Goal: Communication & Community: Answer question/provide support

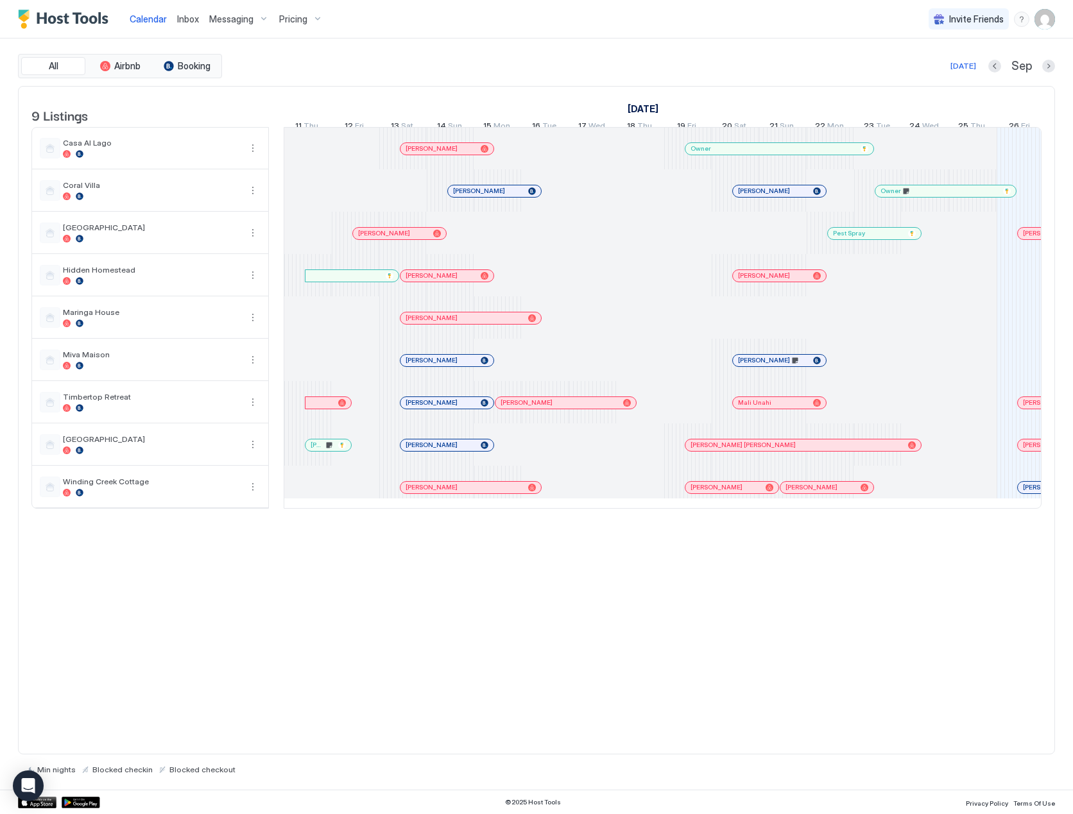
scroll to position [0, 713]
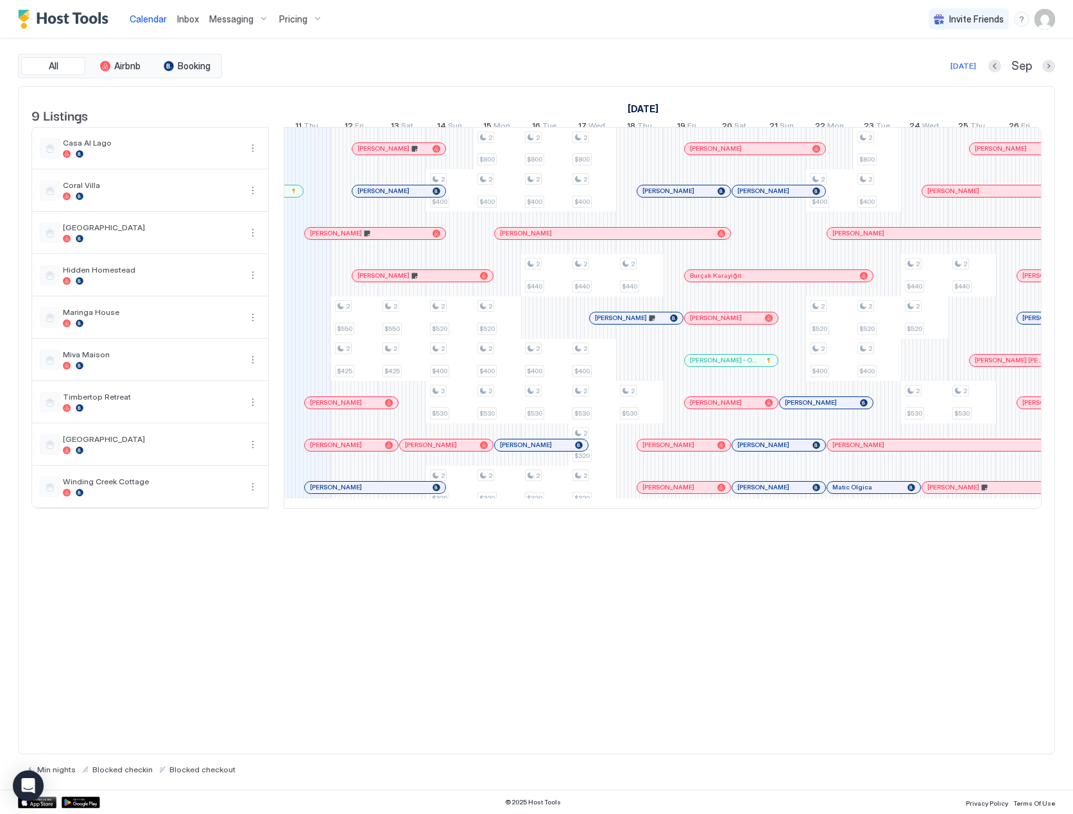
click at [183, 17] on span "Inbox" at bounding box center [188, 18] width 22 height 11
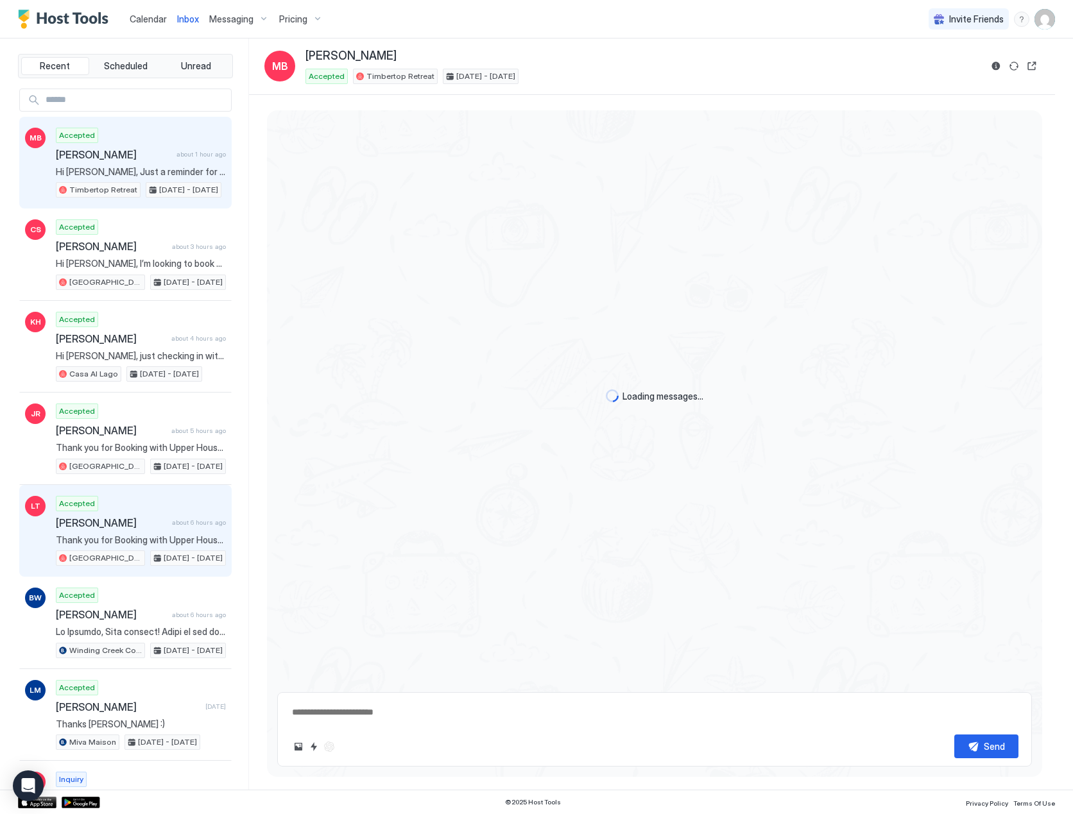
type textarea "*"
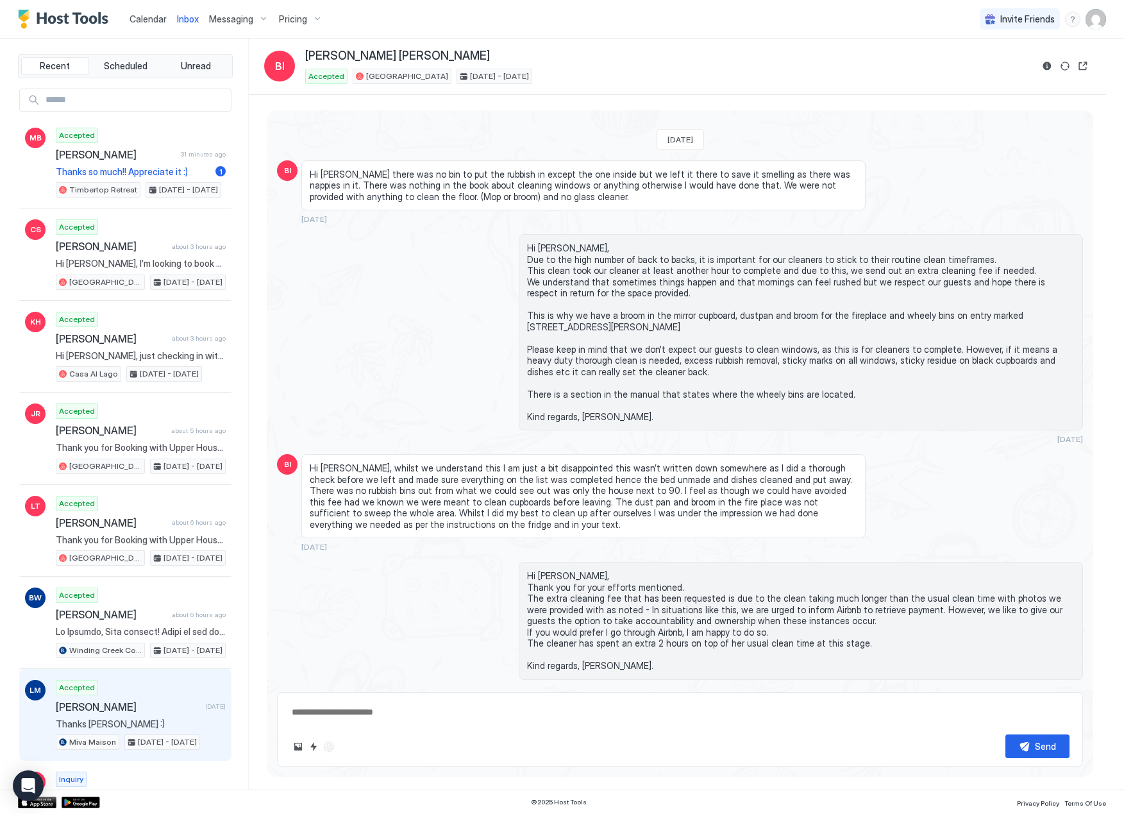
click at [122, 709] on span "[PERSON_NAME]" at bounding box center [128, 706] width 144 height 13
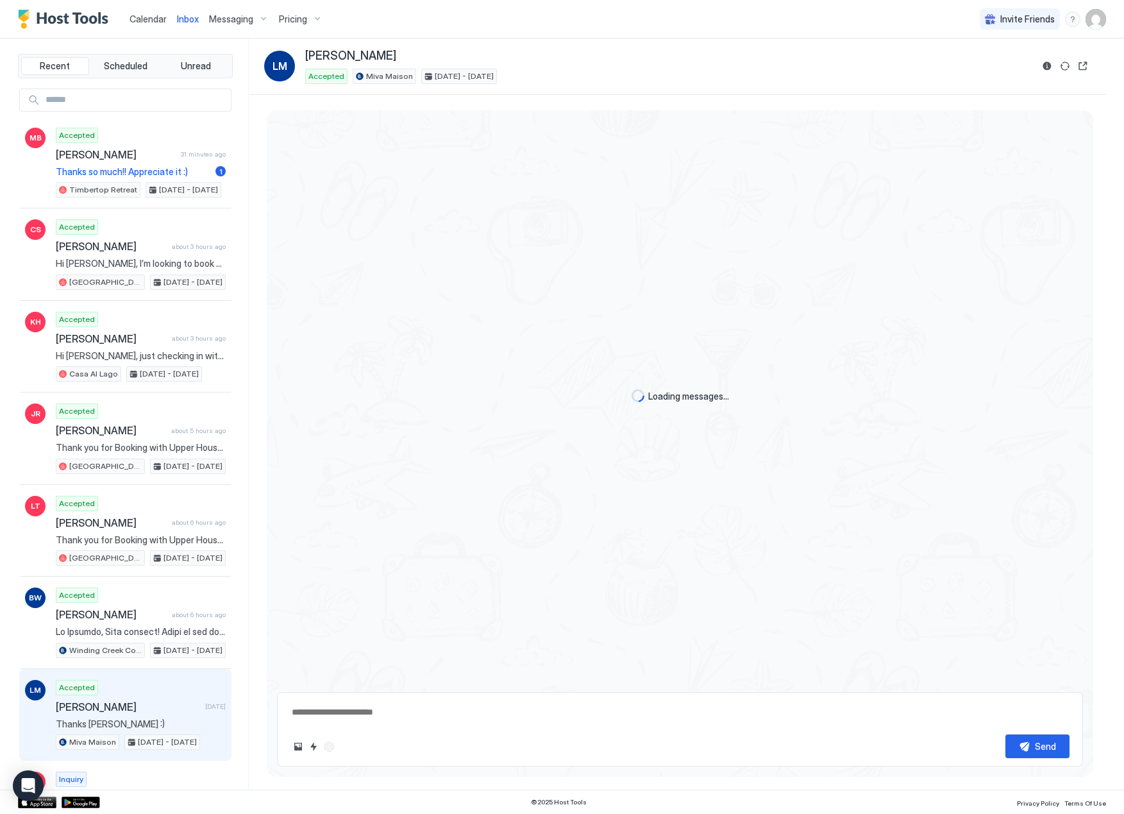
type textarea "*"
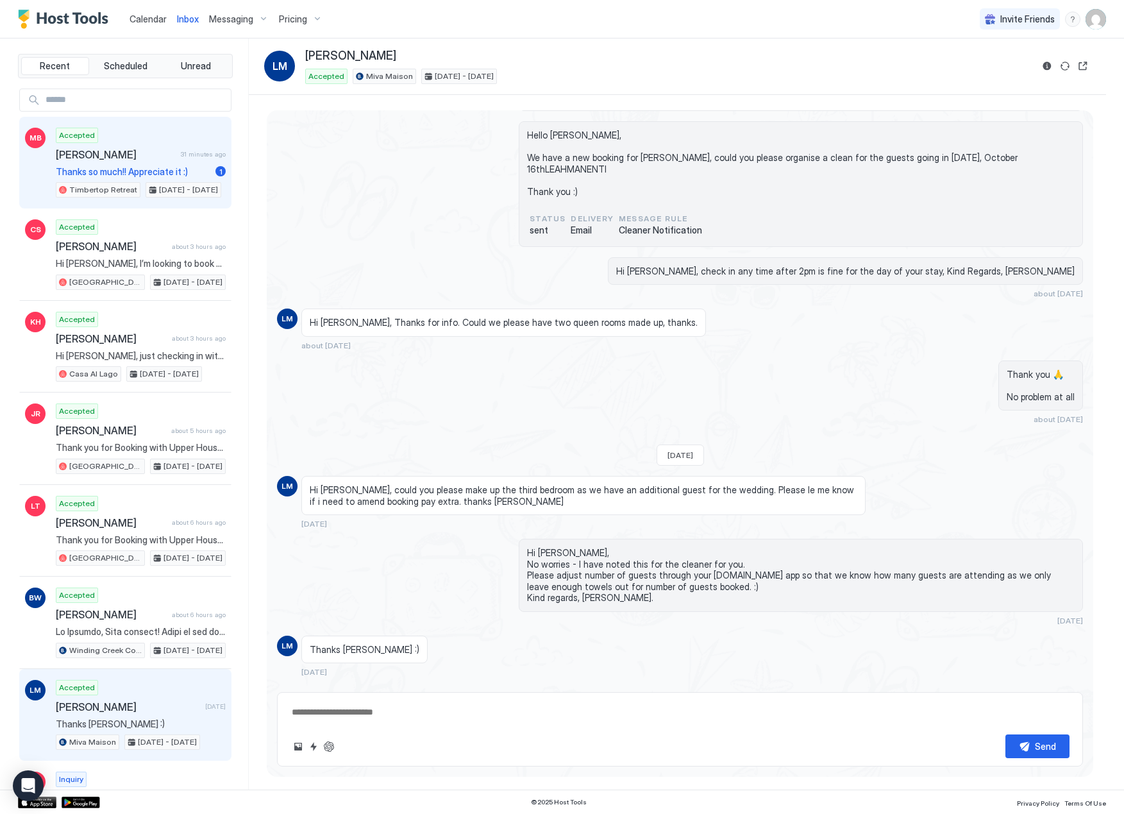
click at [155, 173] on span "Thanks so much!! Appreciate it :)" at bounding box center [133, 172] width 155 height 12
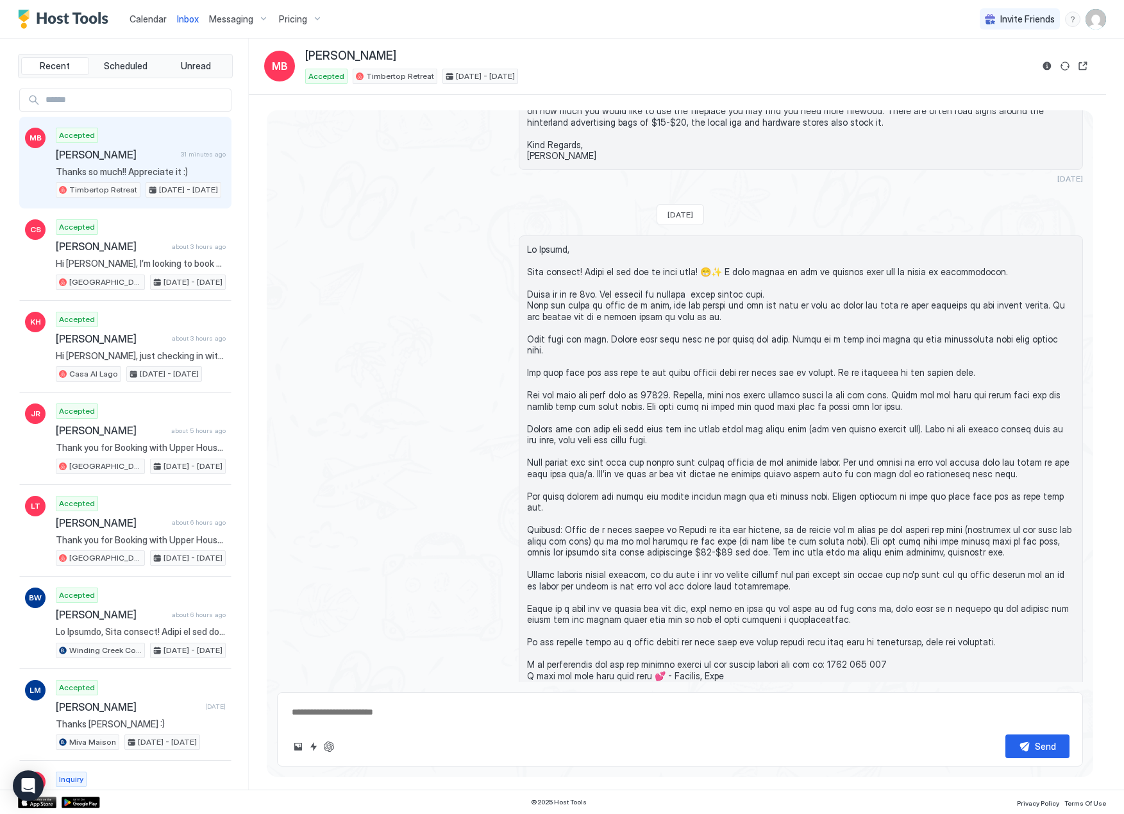
scroll to position [211, 0]
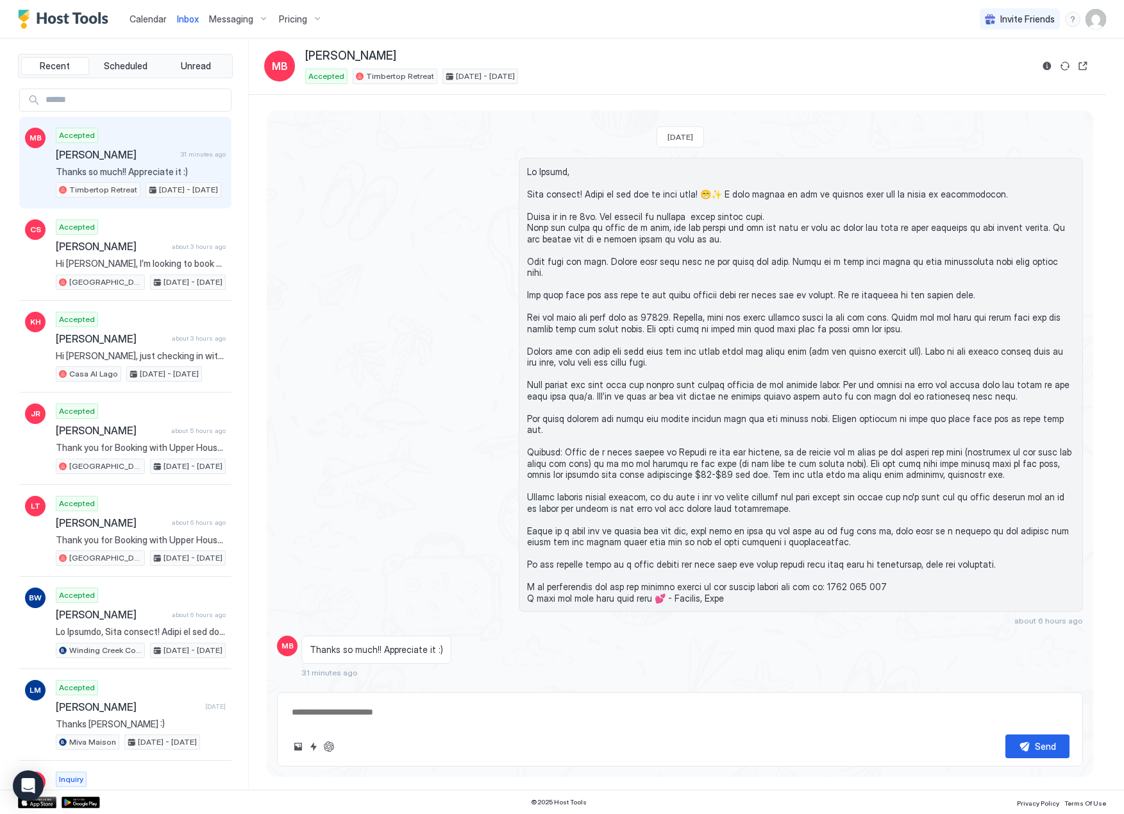
click at [461, 715] on textarea at bounding box center [680, 712] width 779 height 24
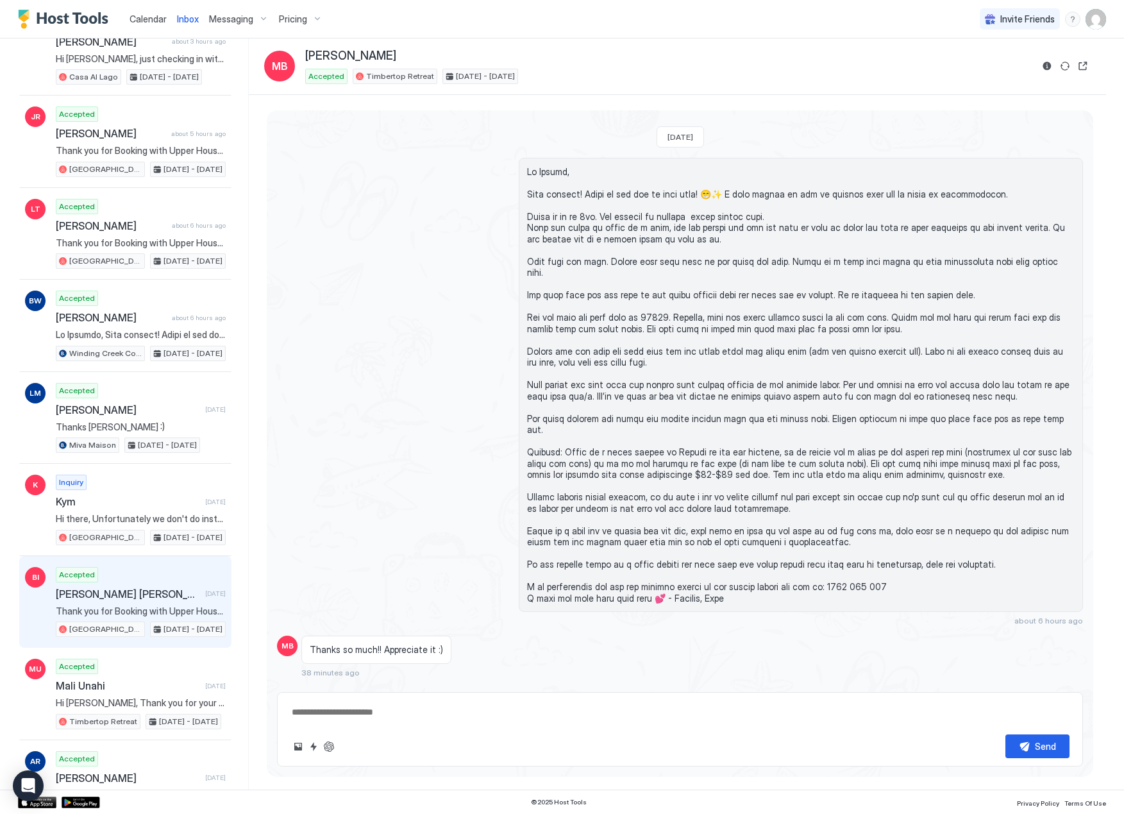
scroll to position [342, 0]
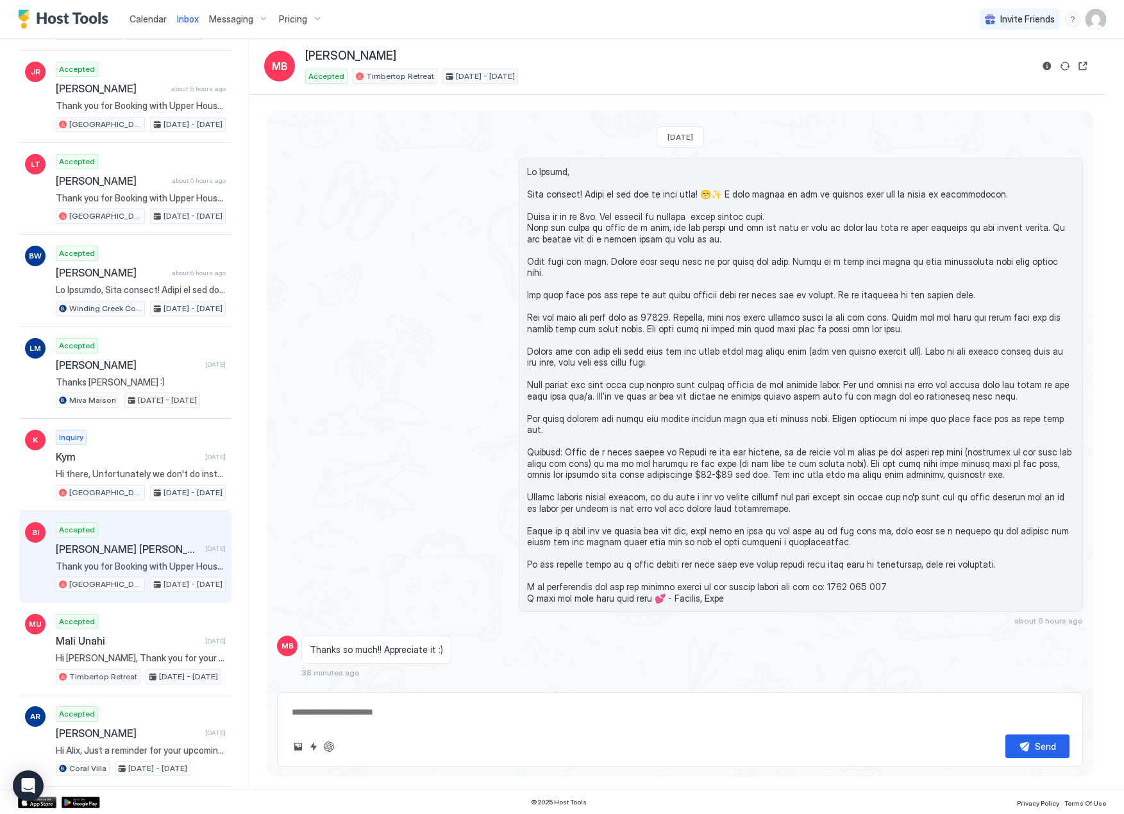
click at [150, 559] on div "Accepted Bradley Ian Fletcher-Jones 1 day ago Thank you for Booking with Upper …" at bounding box center [141, 557] width 170 height 71
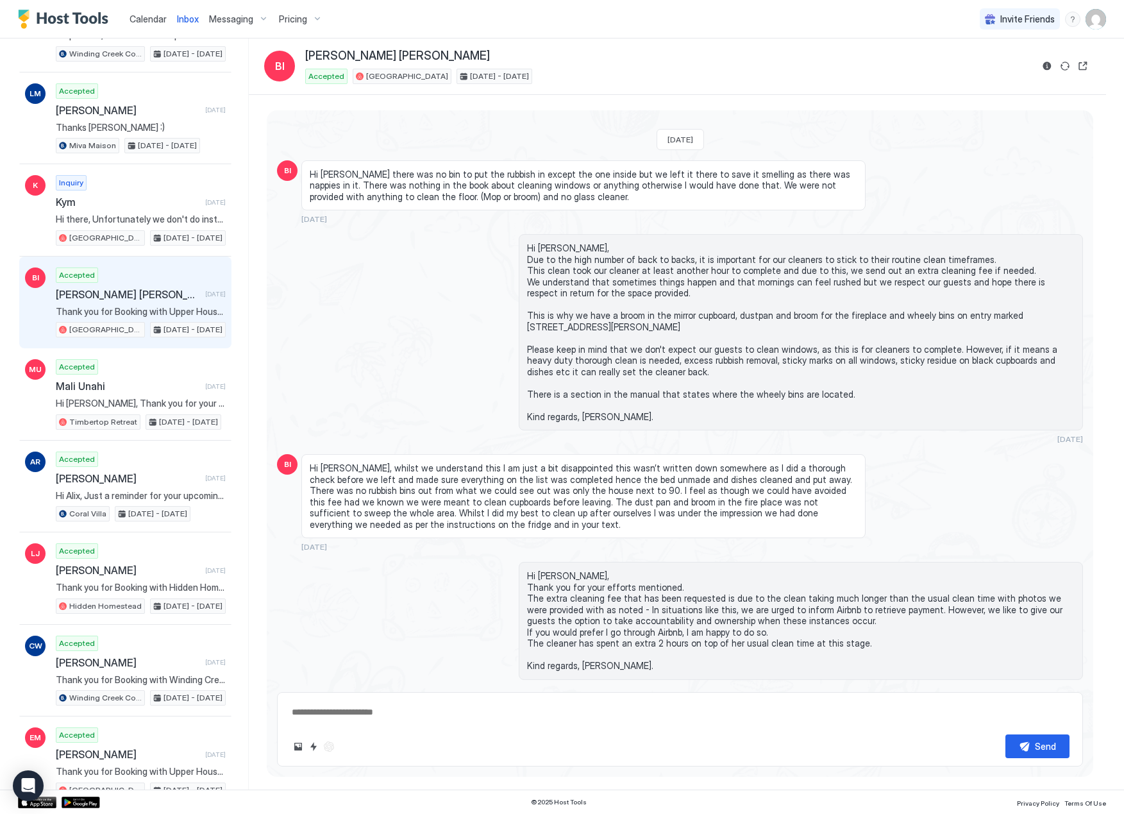
scroll to position [598, 0]
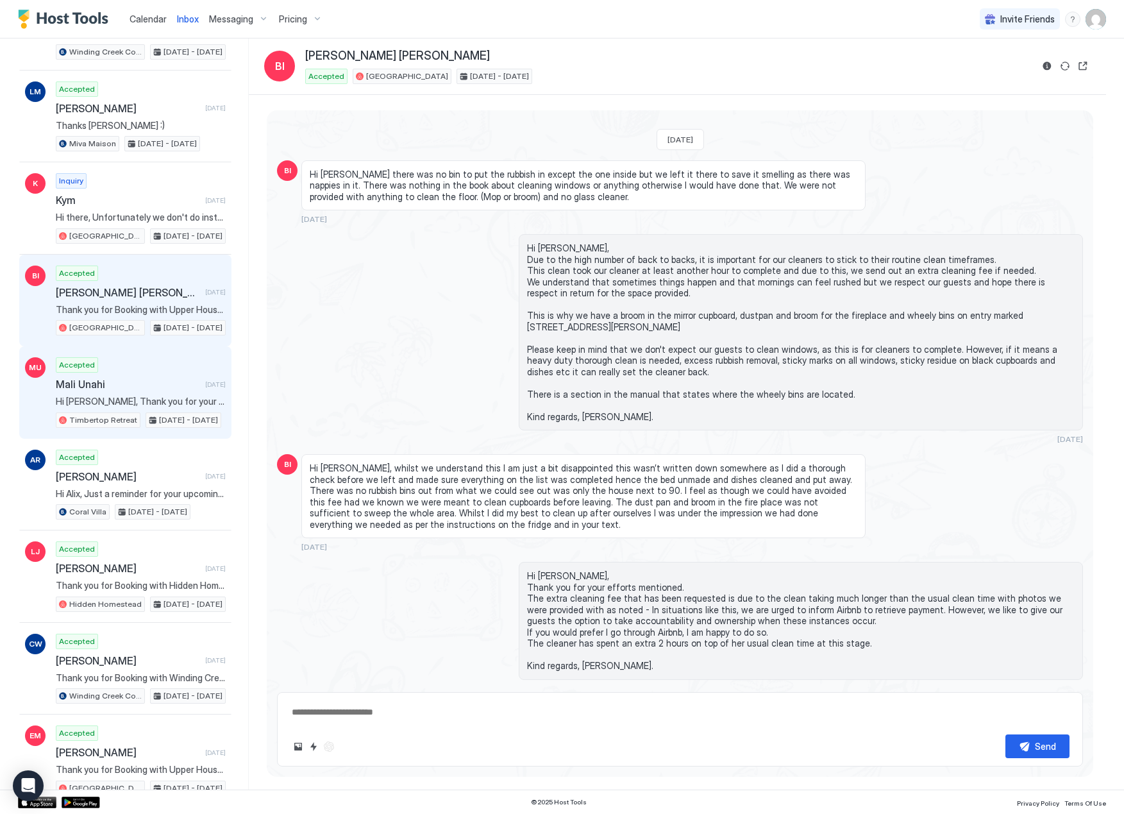
click at [130, 396] on span "Hi Mali, Thank you for your payment of $60 for the extra cleaning fee. Hope you…" at bounding box center [141, 402] width 170 height 12
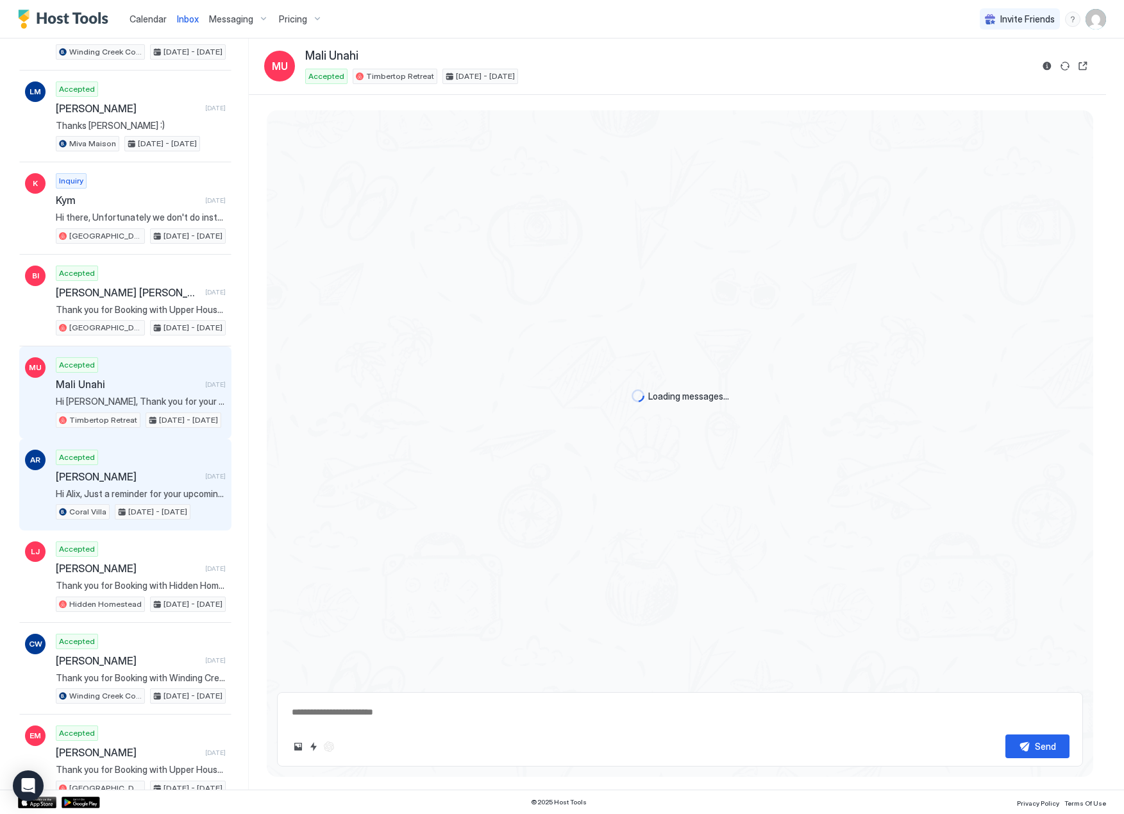
scroll to position [1251, 0]
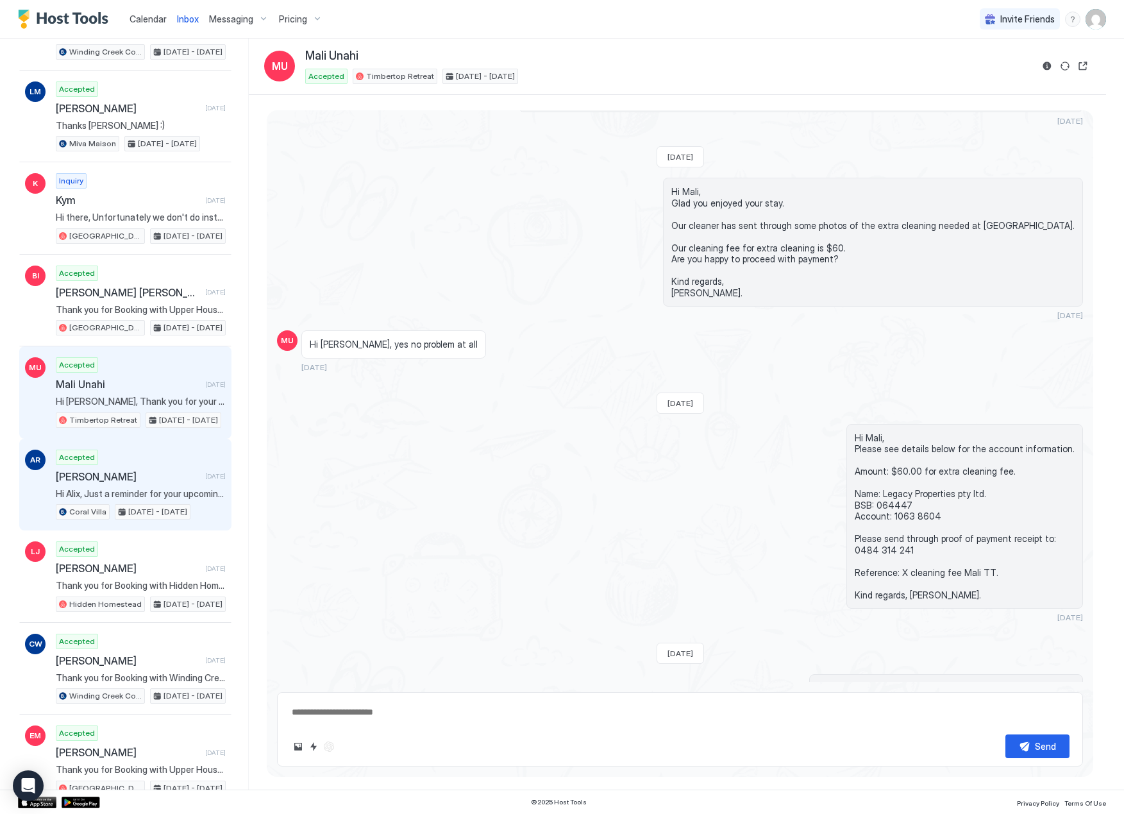
click at [135, 487] on div "Accepted Alix Robinson 1 day ago Hi Alix, Just a reminder for your upcoming sta…" at bounding box center [141, 485] width 170 height 71
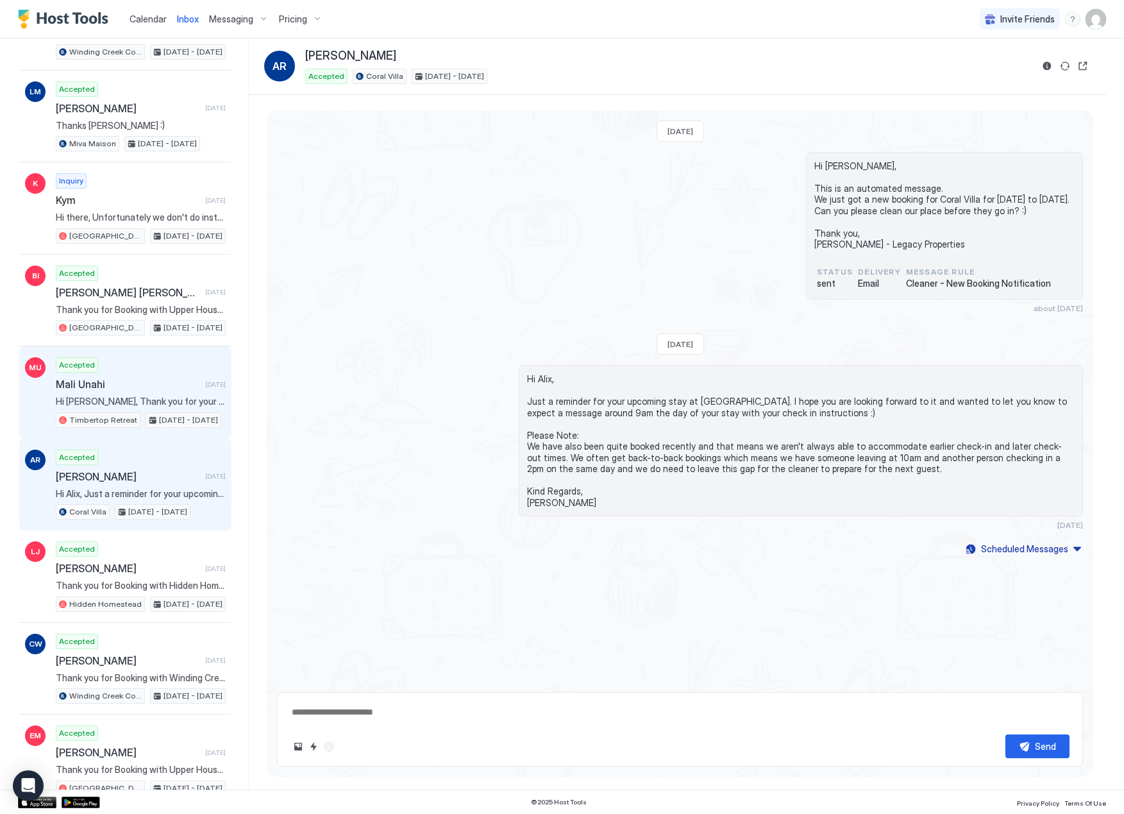
click at [135, 404] on span "Hi Mali, Thank you for your payment of $60 for the extra cleaning fee. Hope you…" at bounding box center [141, 402] width 170 height 12
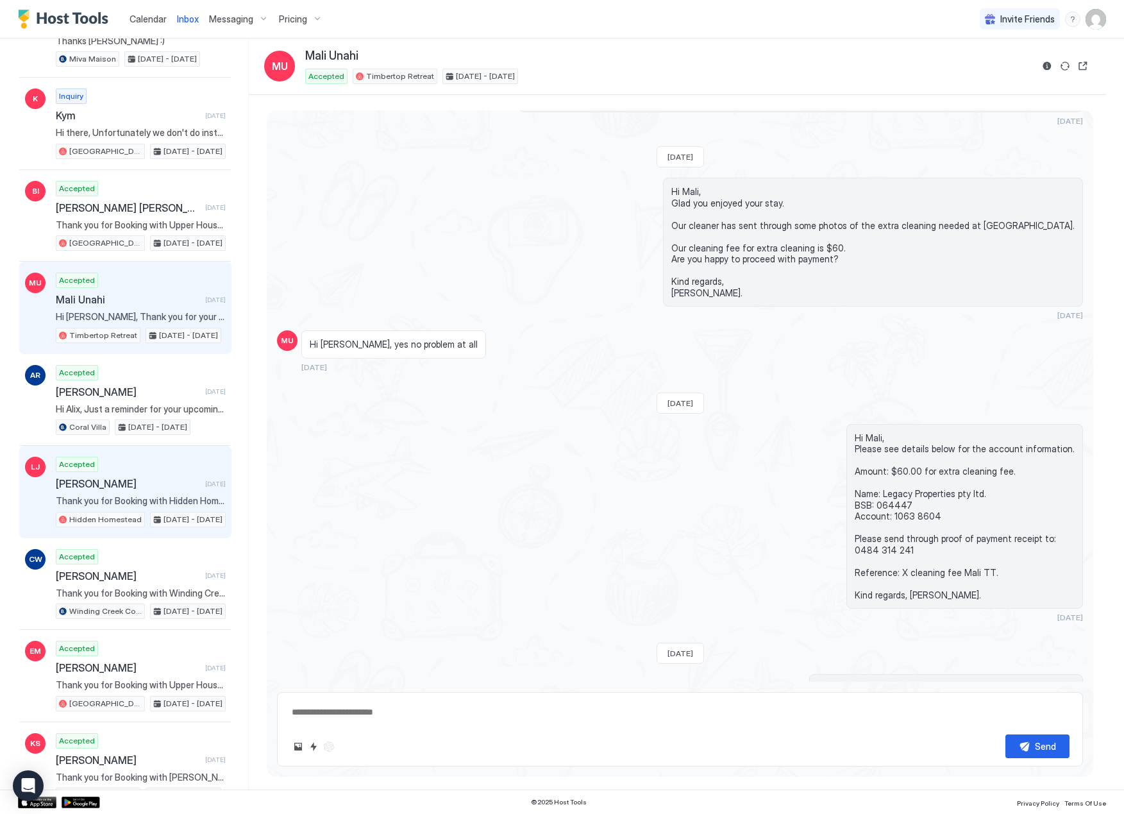
scroll to position [684, 0]
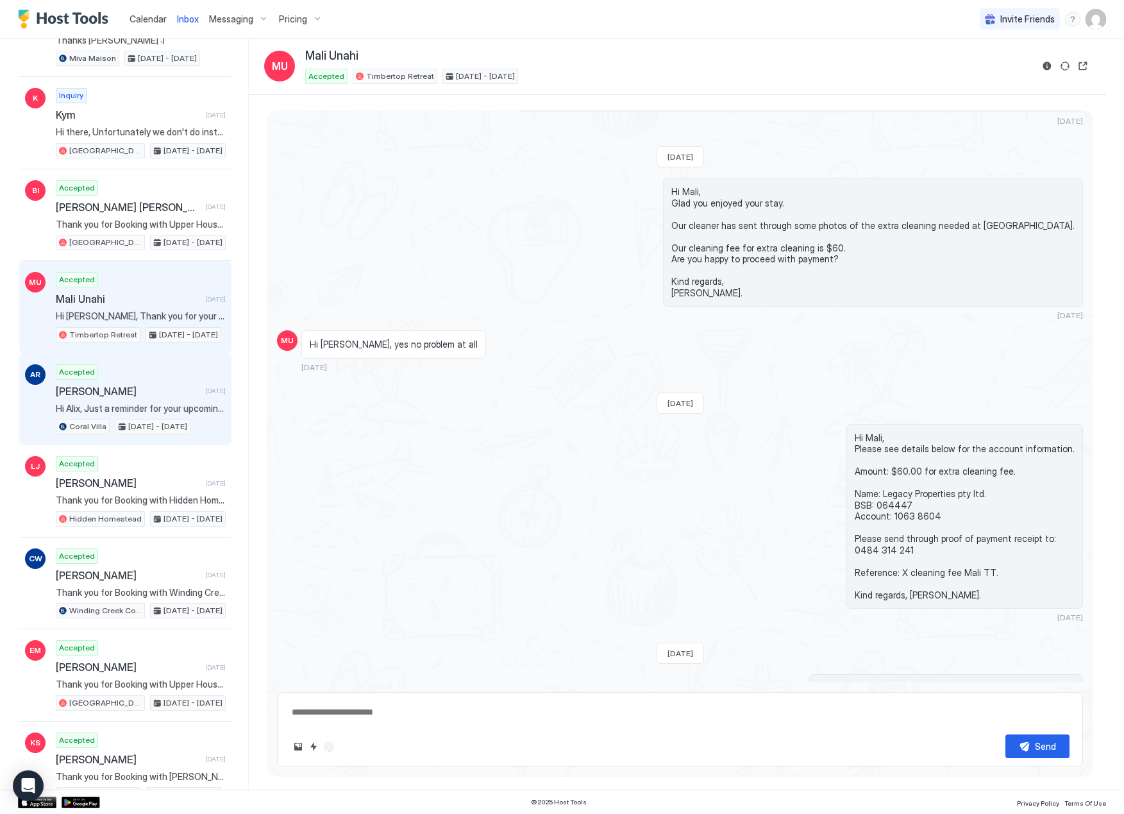
click at [139, 406] on span "Hi Alix, Just a reminder for your upcoming stay at [GEOGRAPHIC_DATA]. I hope yo…" at bounding box center [141, 409] width 170 height 12
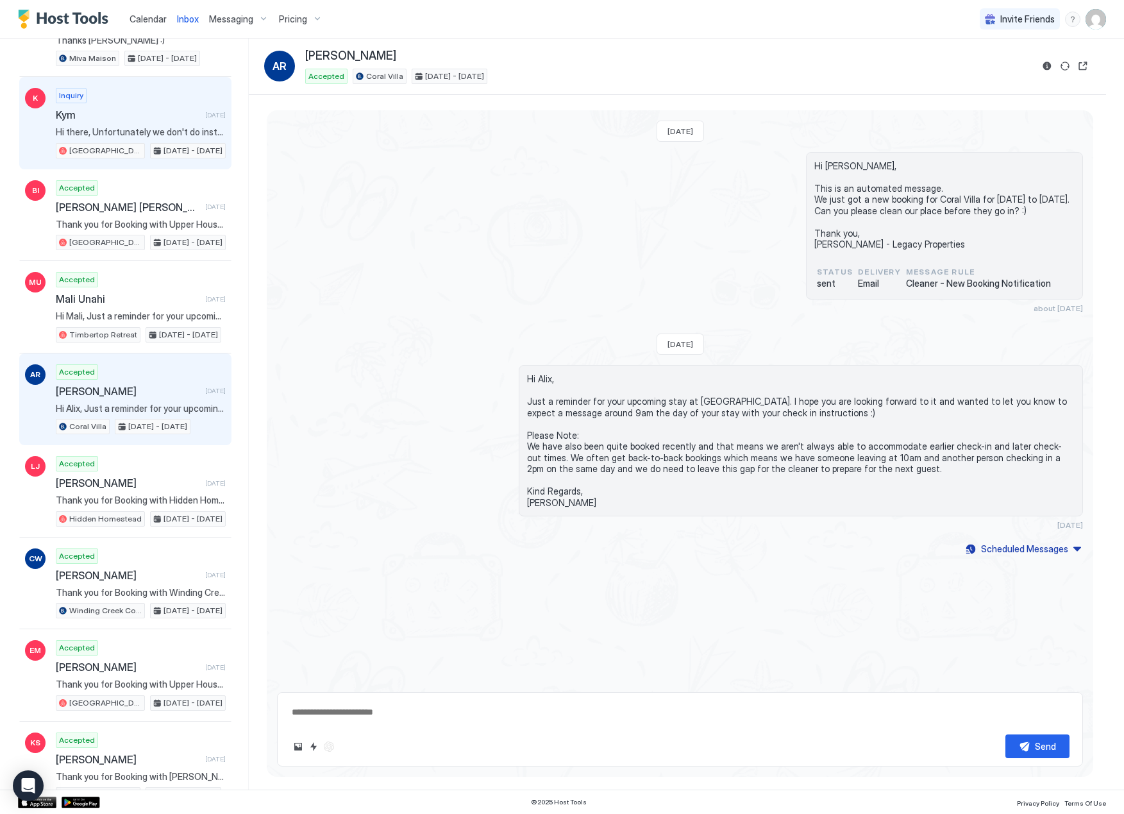
click at [111, 133] on span "Hi there, Unfortunately we don't do installment payments but you can check thro…" at bounding box center [141, 132] width 170 height 12
